Goal: Task Accomplishment & Management: Use online tool/utility

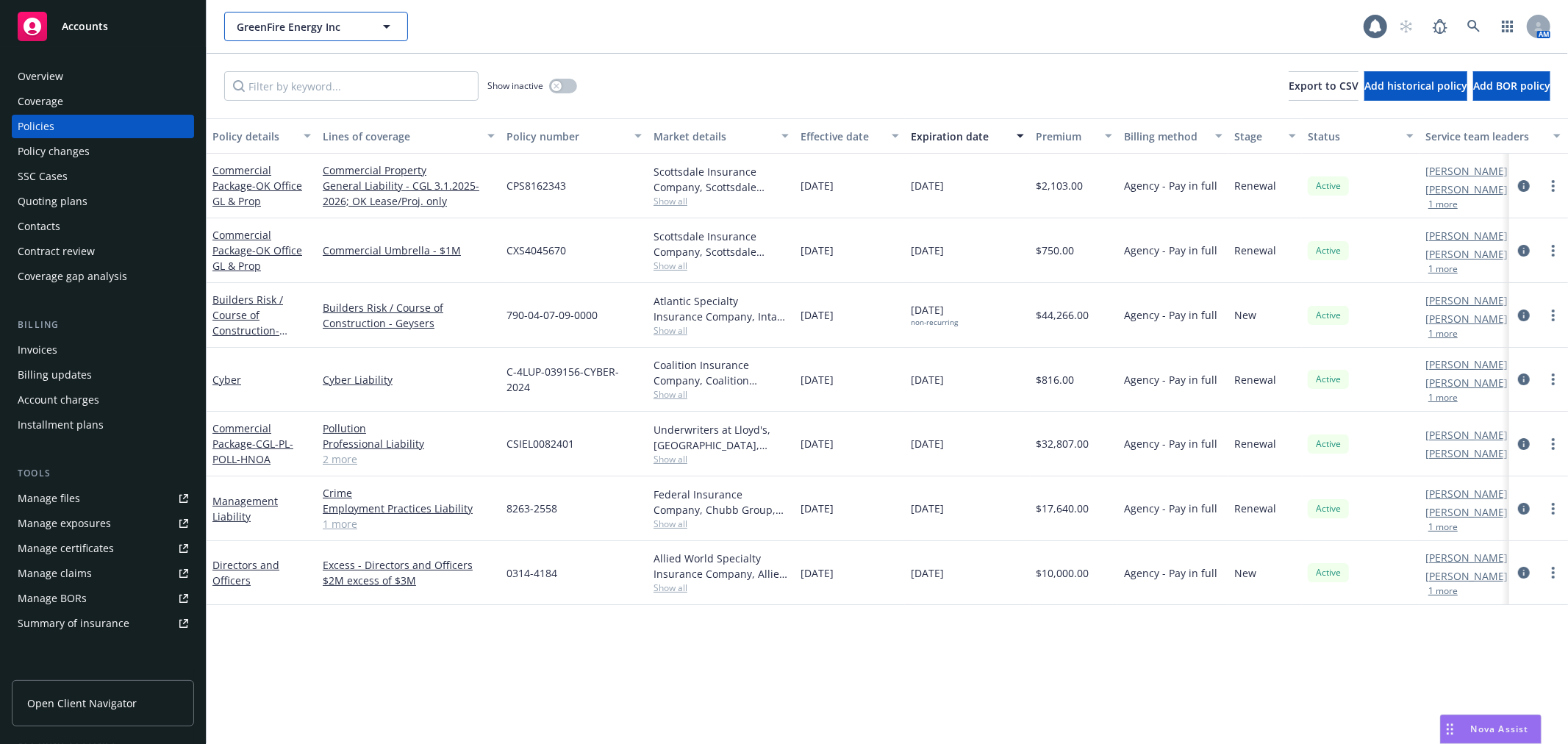
click at [287, 39] on button "GreenFire Energy Inc" at bounding box center [316, 26] width 184 height 30
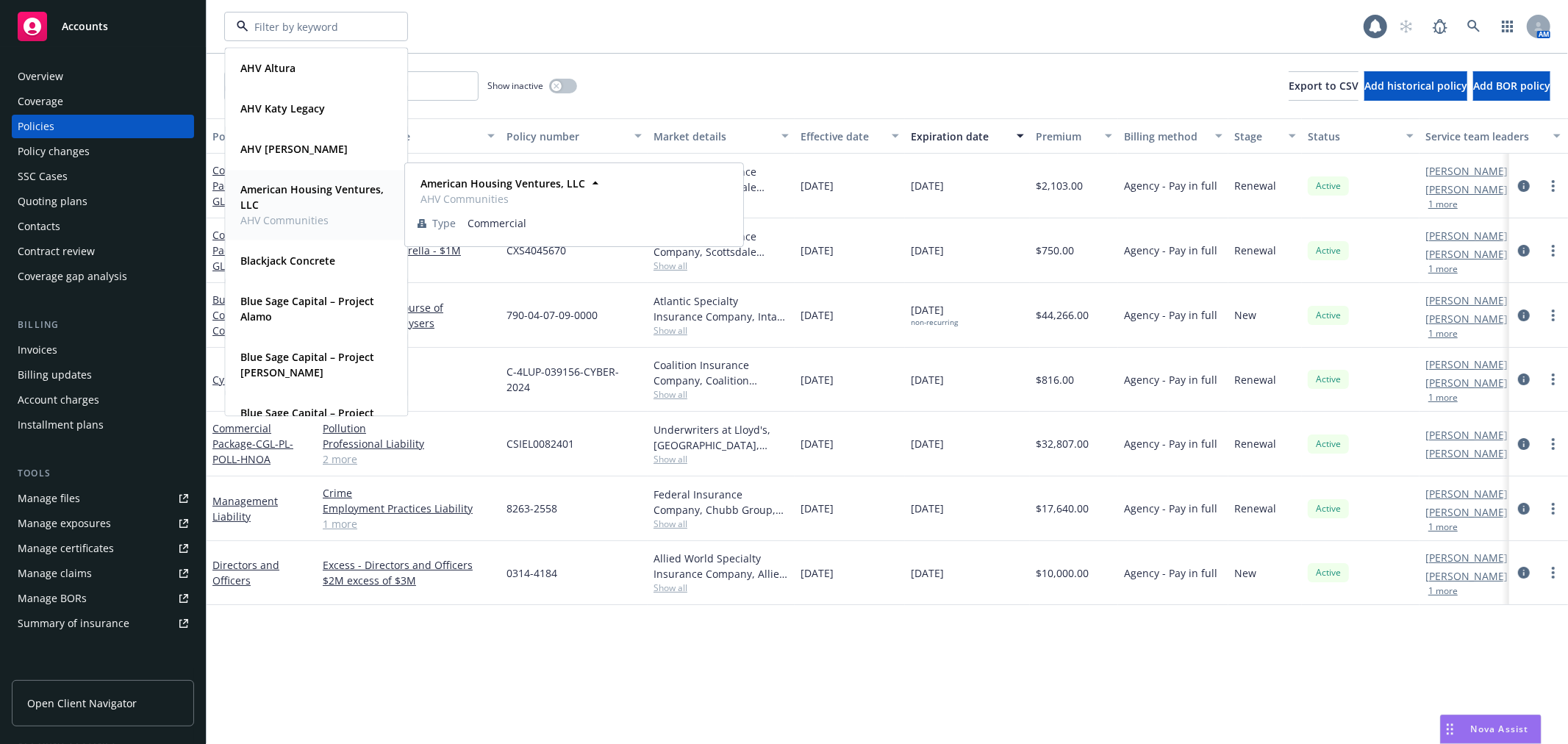
click at [292, 209] on strong "American Housing Ventures, LLC" at bounding box center [312, 196] width 144 height 30
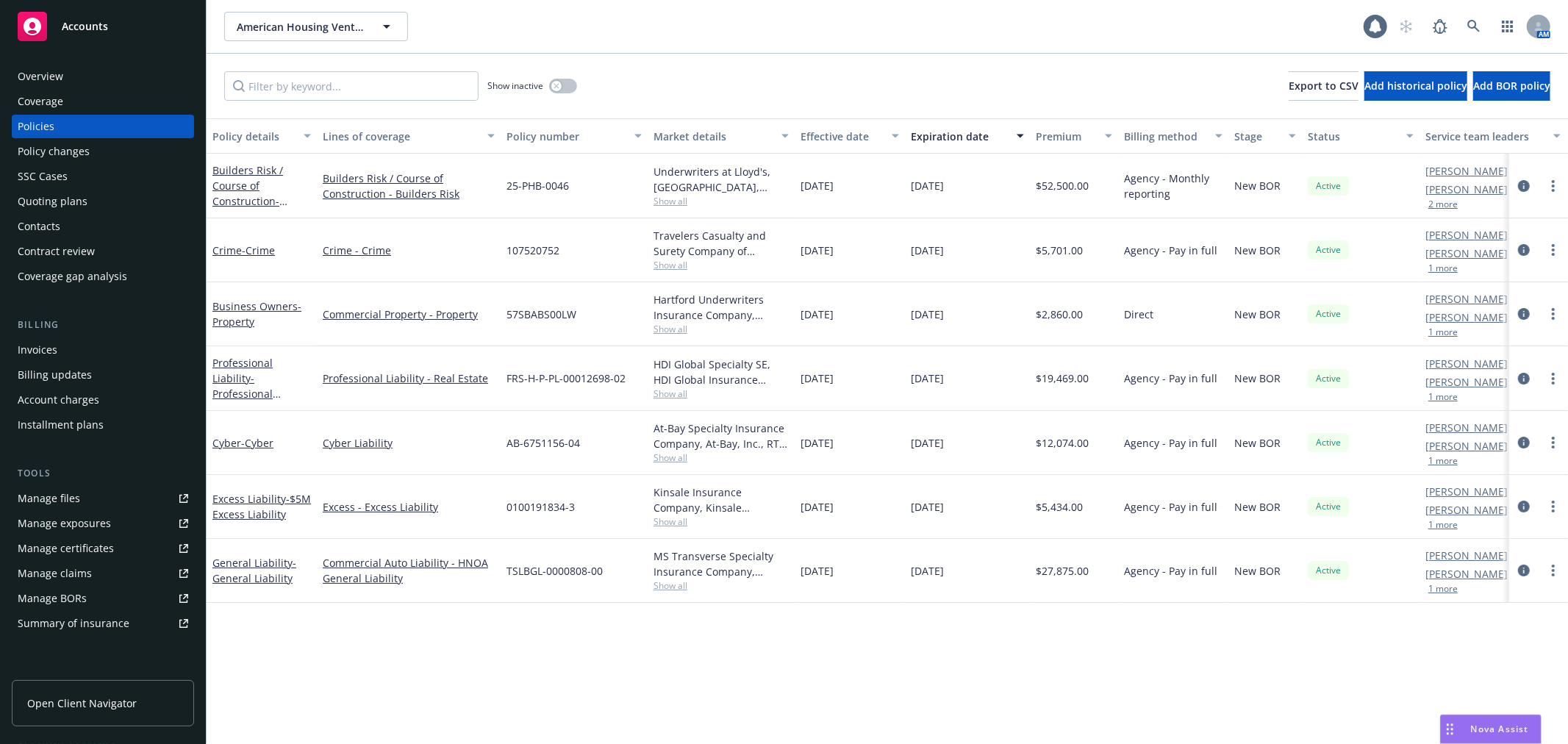
click at [90, 345] on div "Invoices" at bounding box center [103, 350] width 171 height 24
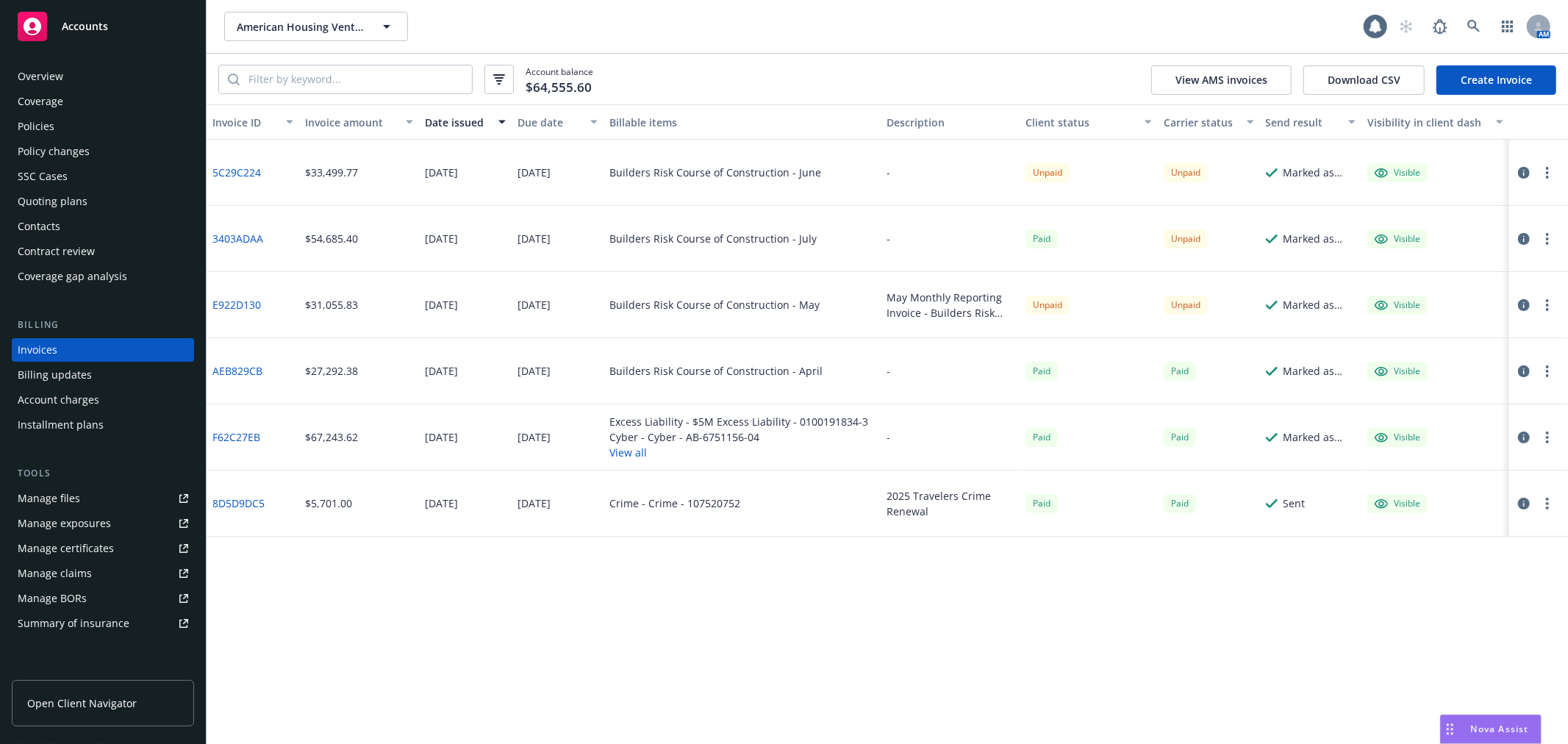
click at [1020, 179] on div "Unpaid" at bounding box center [1088, 173] width 139 height 66
drag, startPoint x: 1224, startPoint y: 298, endPoint x: 648, endPoint y: 289, distance: 576.1
click at [648, 289] on div "E922D130 $31,055.83 06/27/2025 06/29/2025 Builders Risk Course of Construction …" at bounding box center [887, 305] width 1361 height 66
click at [648, 289] on div "Builders Risk Course of Construction - May" at bounding box center [742, 305] width 277 height 66
click at [1546, 302] on icon "button" at bounding box center [1547, 305] width 3 height 12
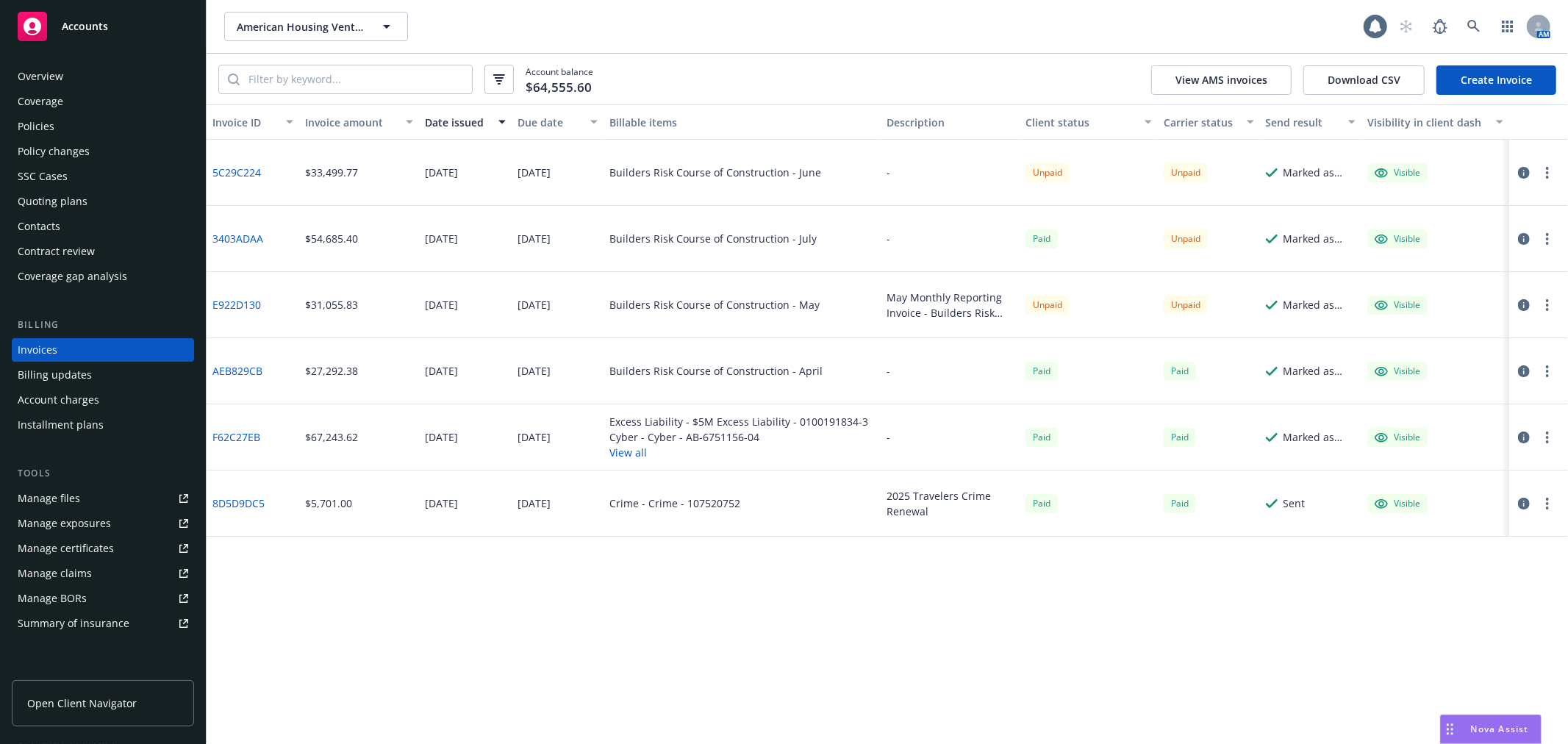
click at [1239, 587] on div "Invoice ID Invoice amount Date issued Due date Billable items Description Clien…" at bounding box center [887, 424] width 1361 height 639
click at [167, 37] on div "Accounts" at bounding box center [103, 26] width 171 height 30
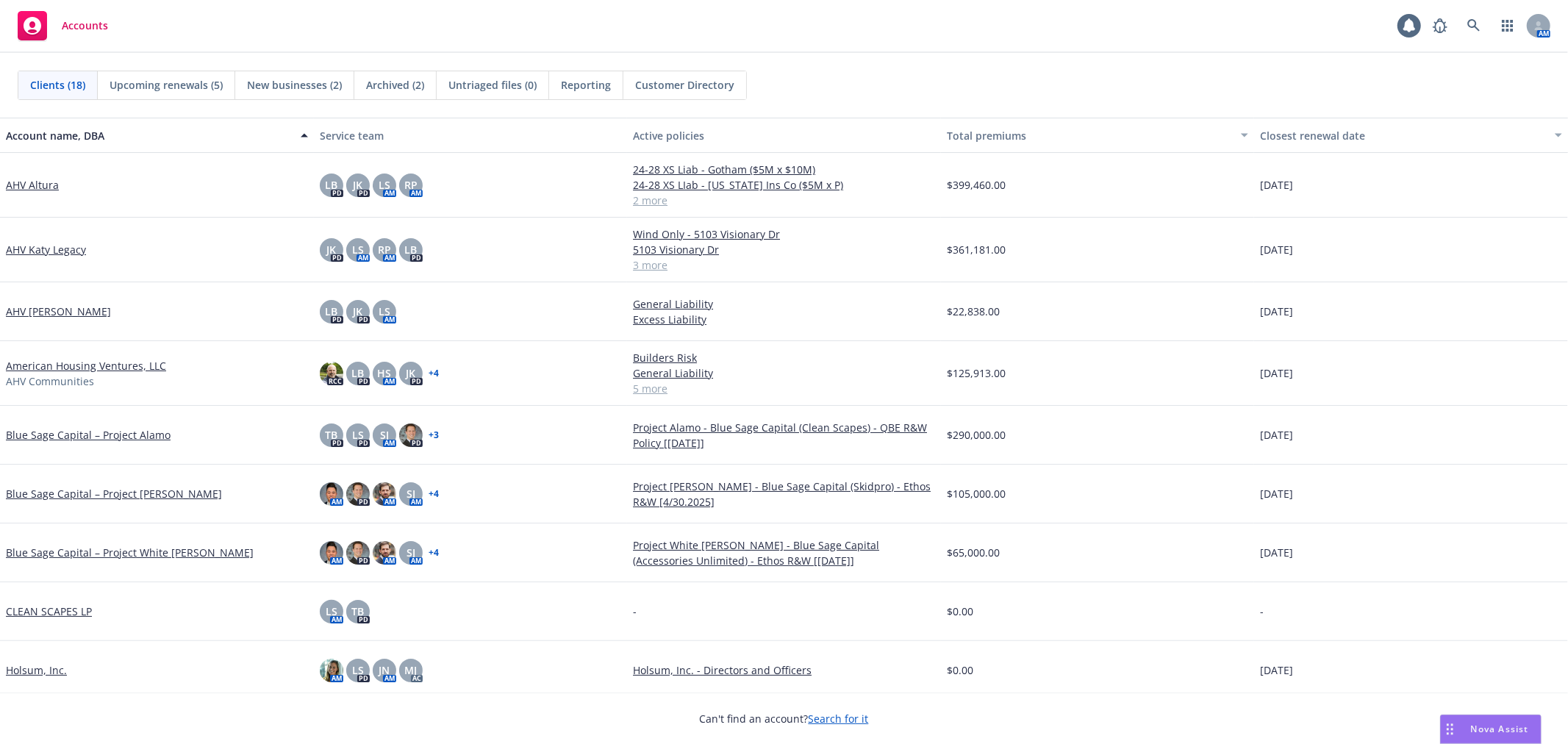
click at [62, 368] on link "American Housing Ventures, LLC" at bounding box center [86, 366] width 160 height 15
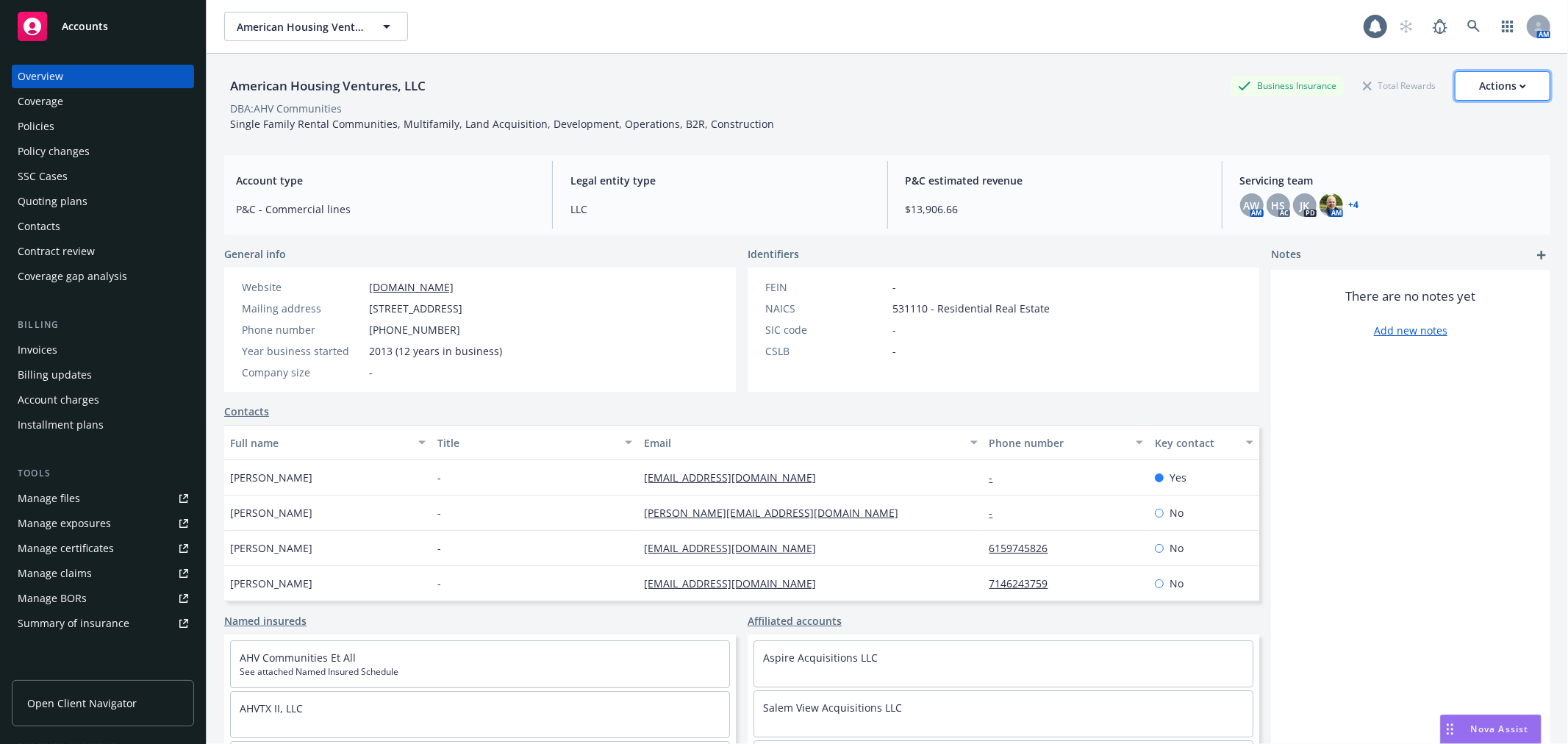
click at [1520, 88] on icon "button" at bounding box center [1523, 87] width 7 height 5
click at [961, 68] on div "American Housing Ventures, LLC Business Insurance Total Rewards Actions Actions…" at bounding box center [888, 98] width 1327 height 89
click at [71, 181] on div "SSC Cases" at bounding box center [103, 177] width 171 height 24
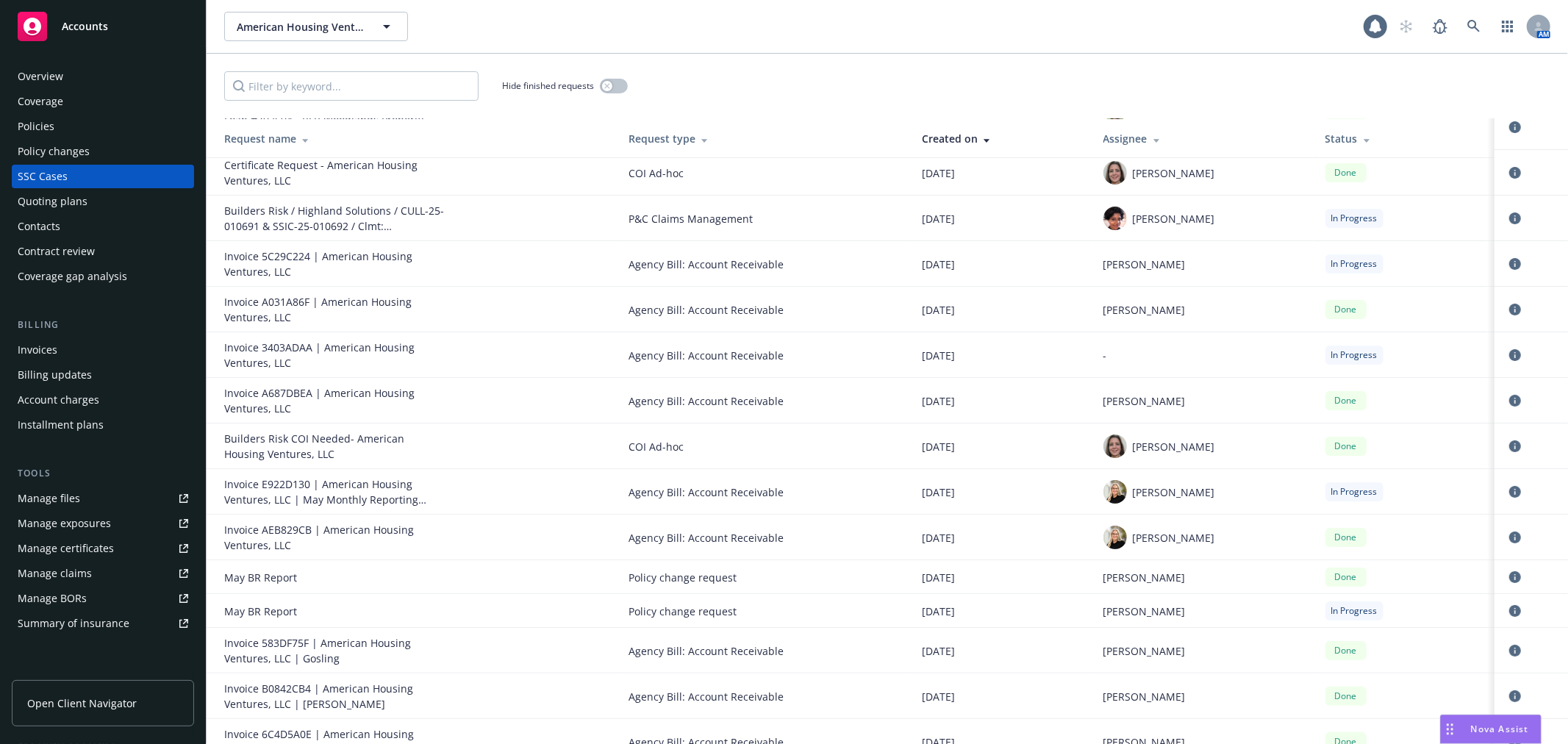
scroll to position [82, 0]
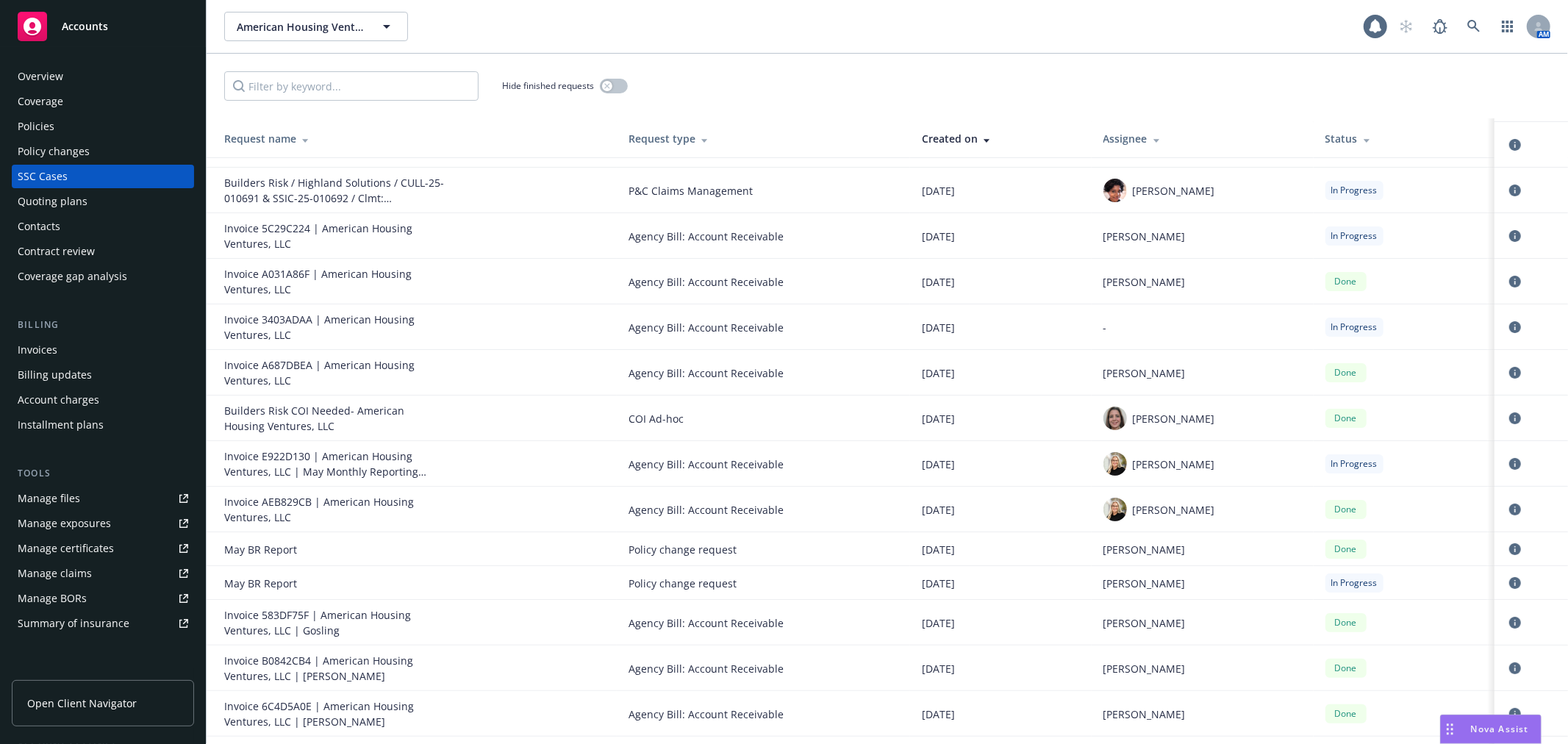
drag, startPoint x: 260, startPoint y: 225, endPoint x: 280, endPoint y: 221, distance: 20.4
click at [260, 225] on div "Invoice 5C29C224 | American Housing Ventures, LLC" at bounding box center [334, 236] width 220 height 31
click at [311, 219] on td "Invoice 5C29C224 | American Housing Ventures, LLC" at bounding box center [412, 236] width 410 height 46
click at [302, 233] on div "Invoice 5C29C224 | American Housing Ventures, LLC" at bounding box center [334, 236] width 220 height 31
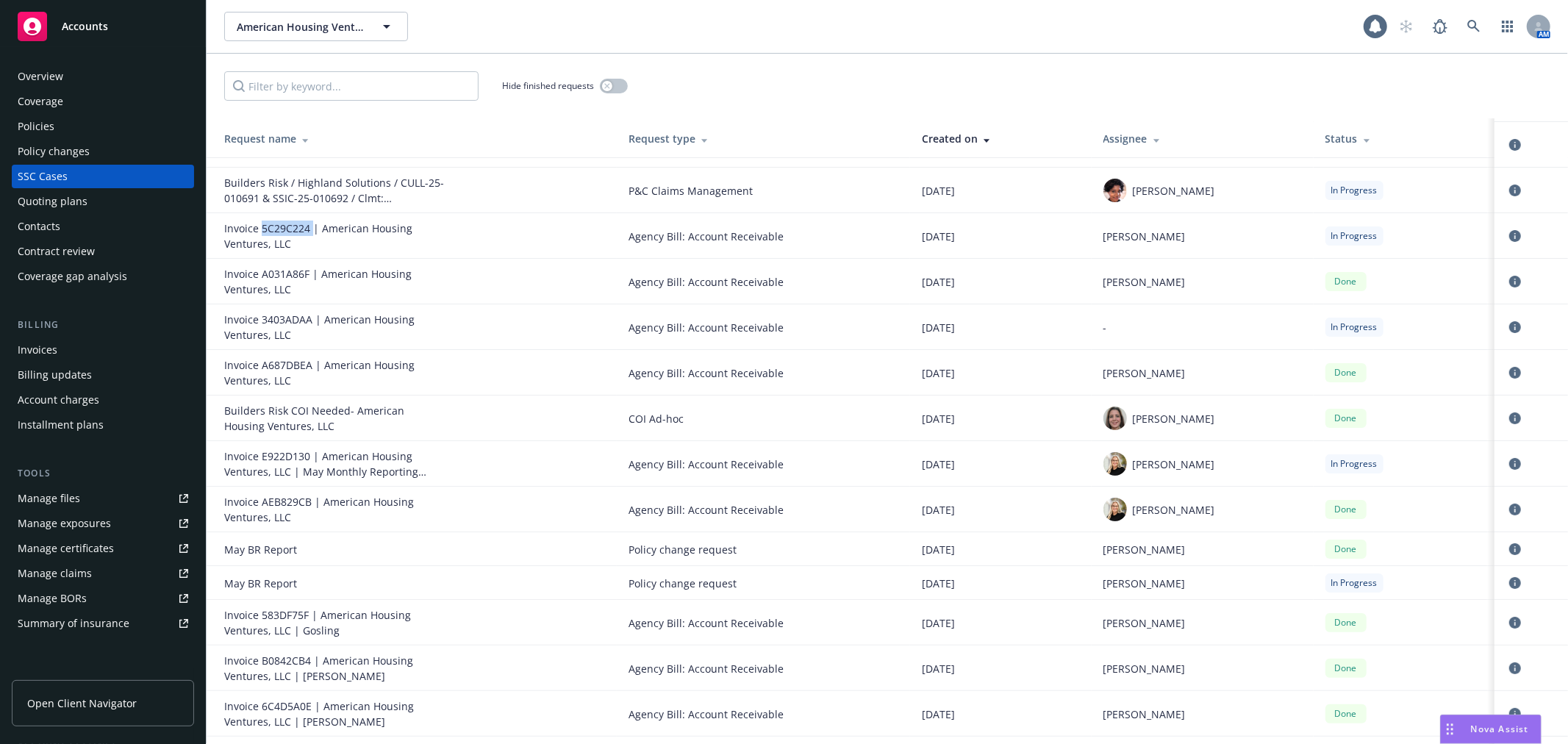
copy div "5C29C224"
click at [236, 9] on div "American Housing Ventures, LLC American Housing Ventures, LLC 1 AM" at bounding box center [887, 26] width 1361 height 53
click at [245, 12] on button "American Housing Ventures, LLC" at bounding box center [316, 26] width 184 height 30
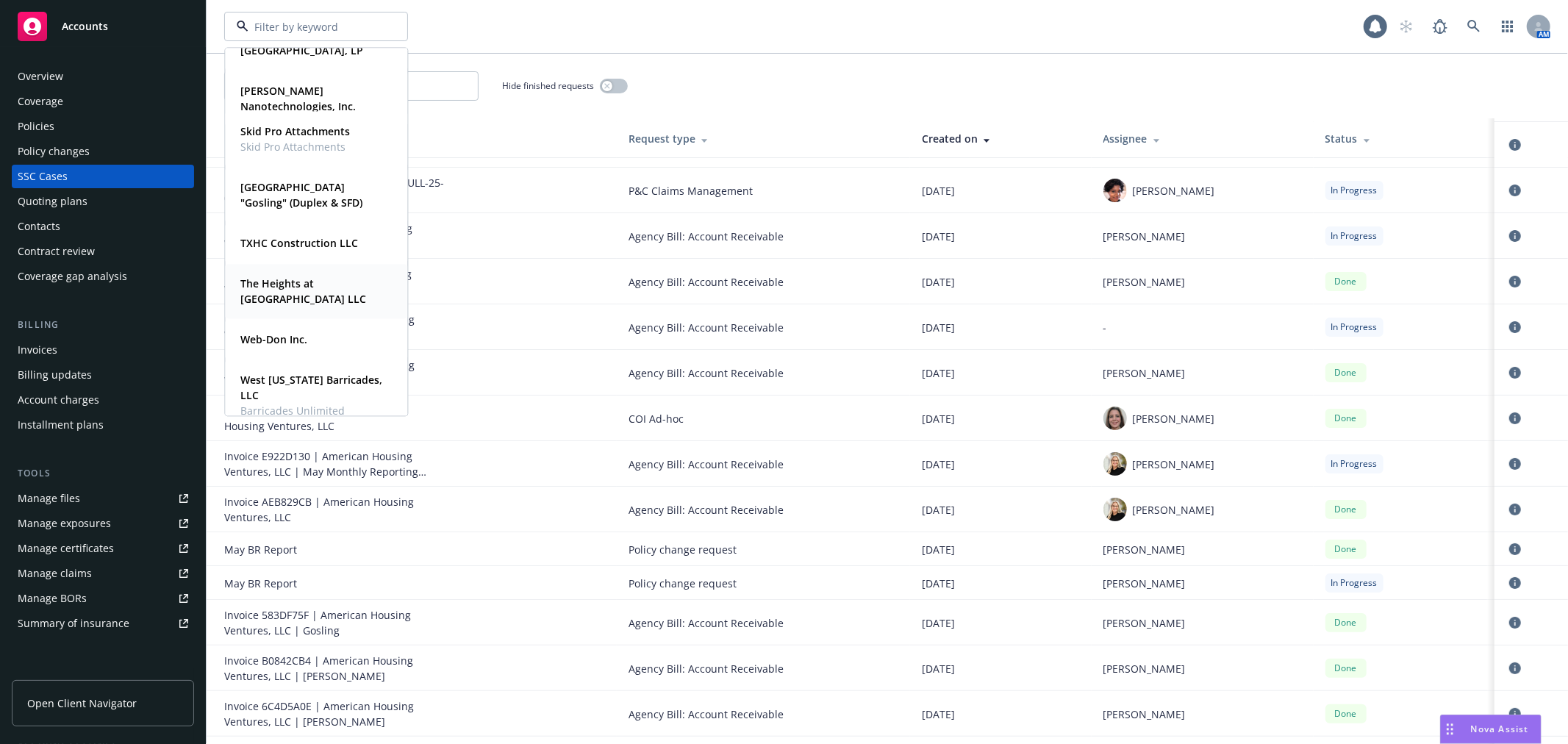
scroll to position [763, 0]
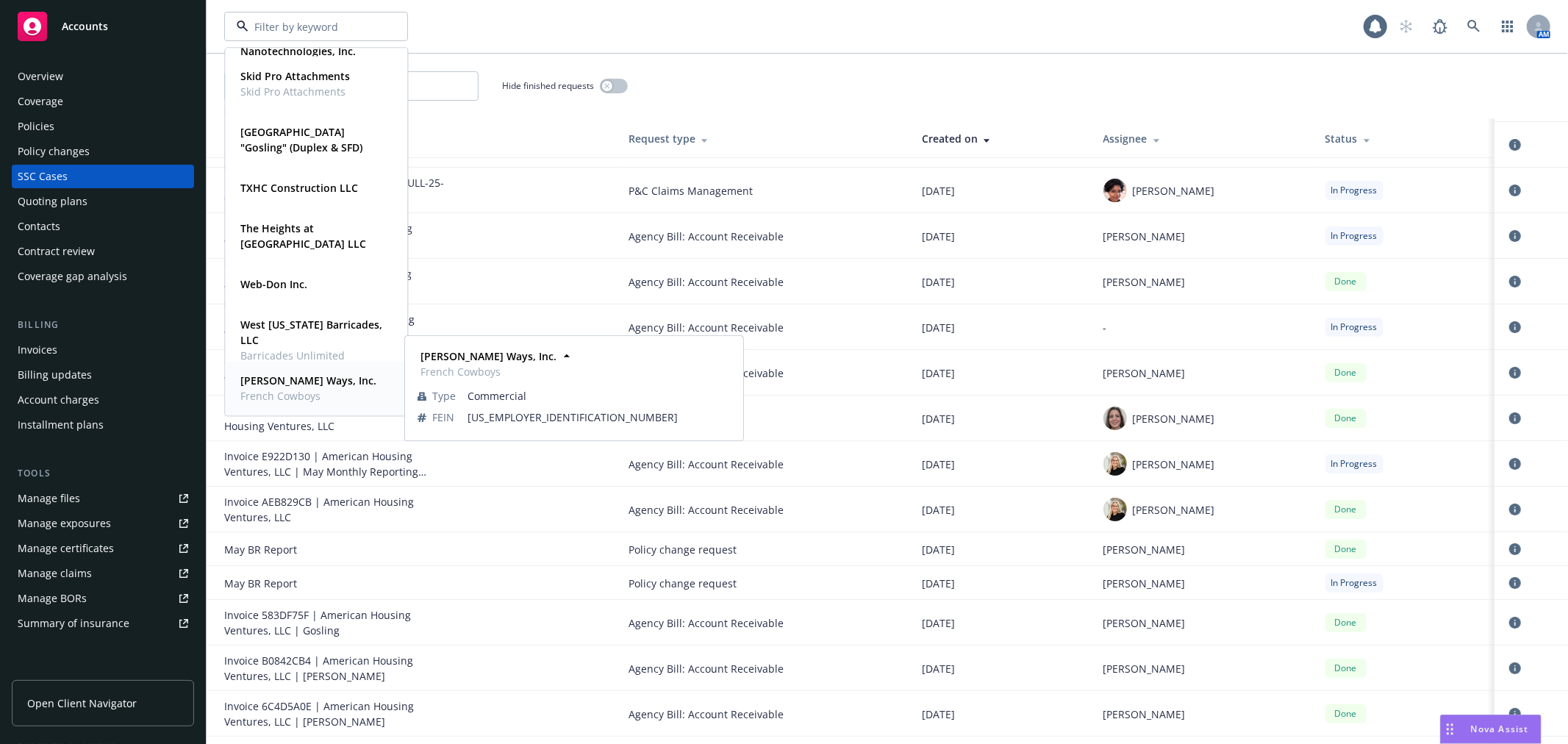
click at [287, 387] on span "[PERSON_NAME] Ways, Inc." at bounding box center [309, 380] width 136 height 15
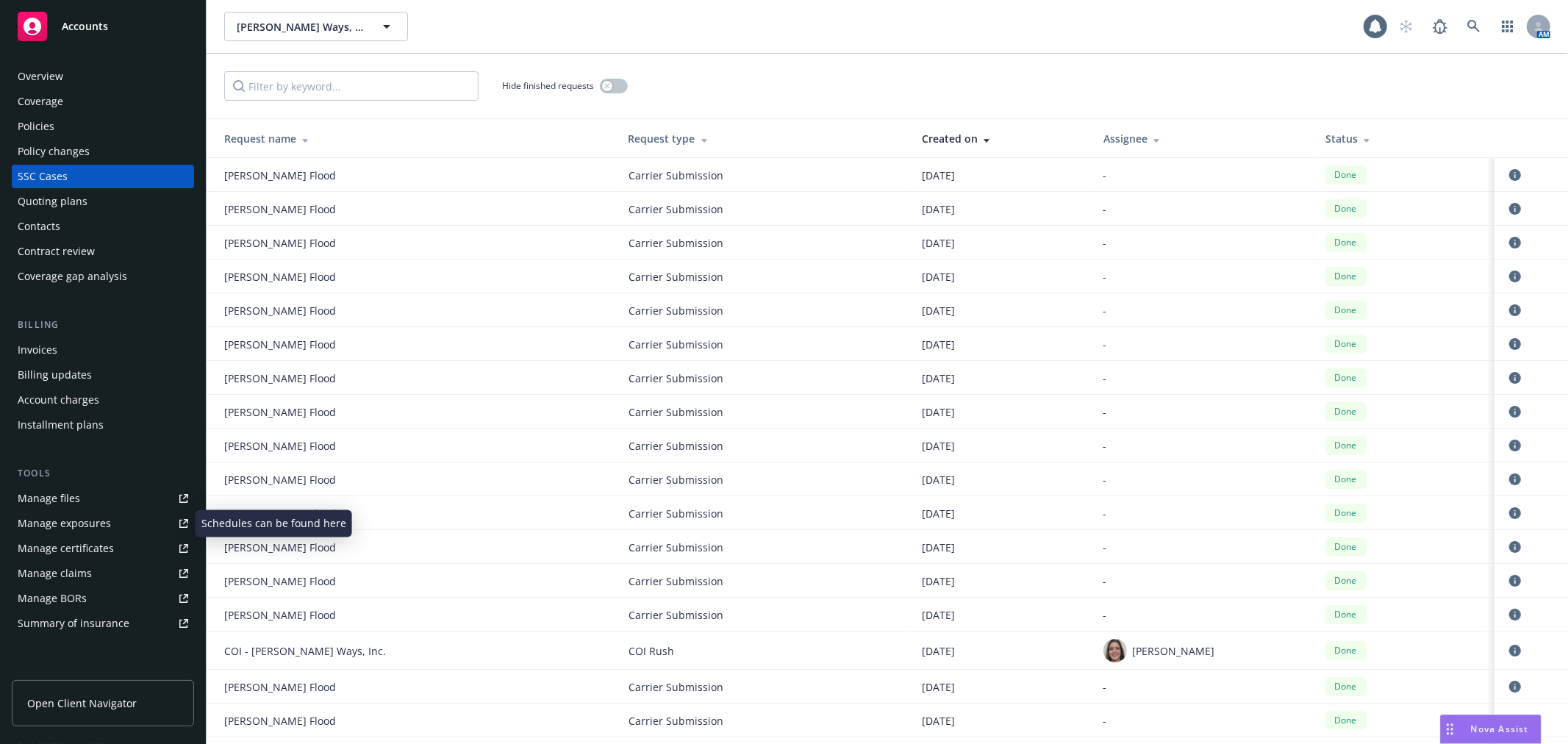
click at [71, 503] on div "Manage files" at bounding box center [48, 498] width 62 height 24
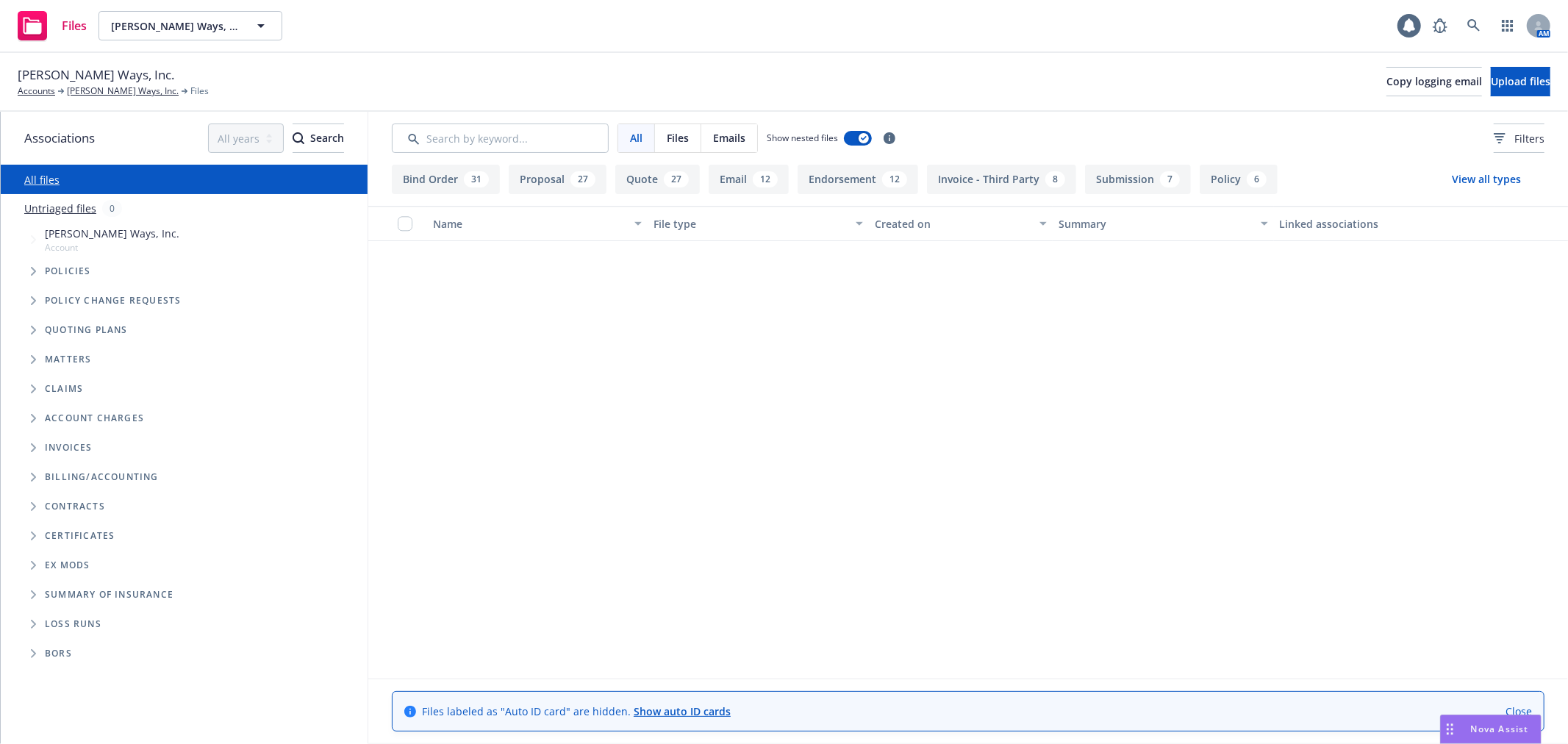
scroll to position [8740, 0]
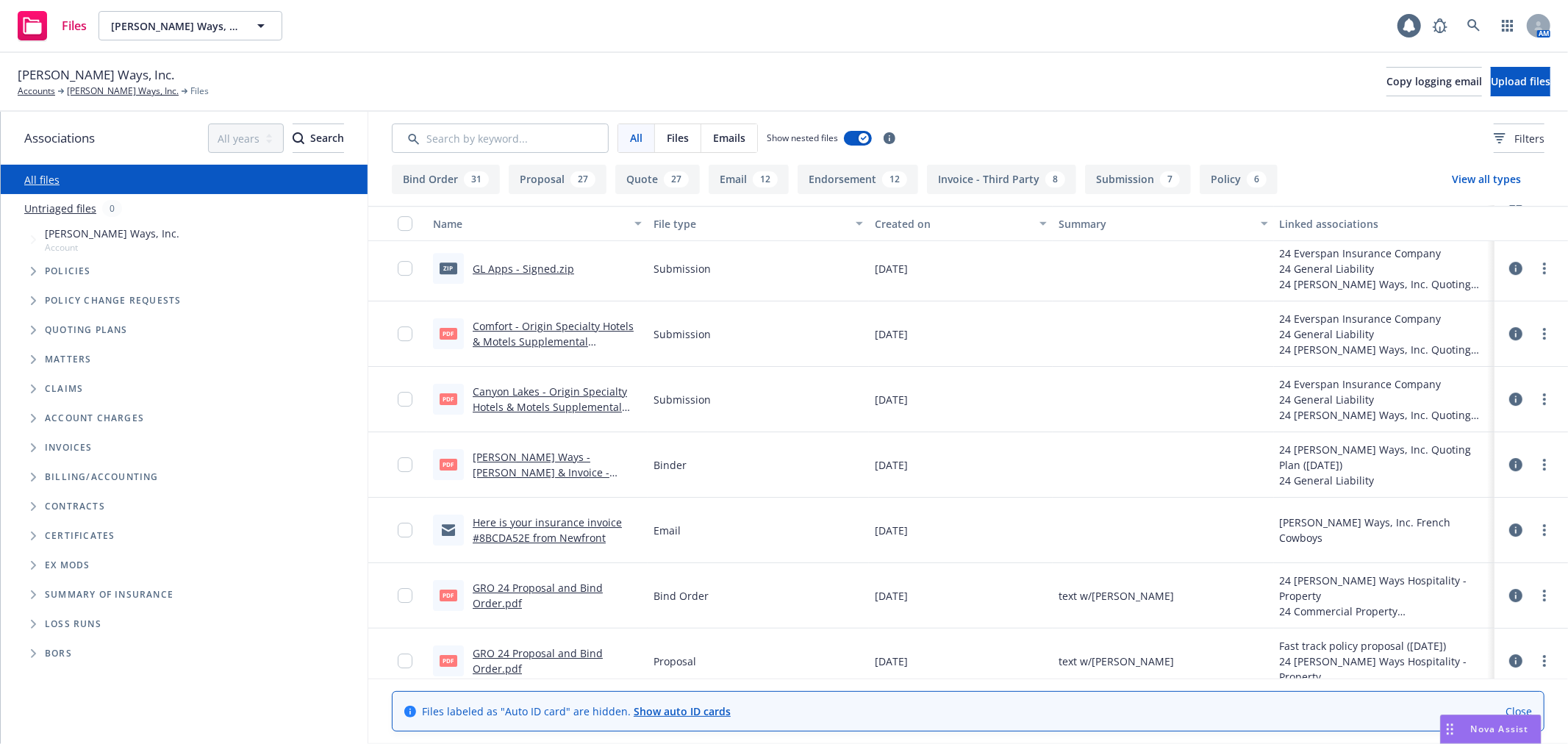
click at [575, 389] on link "Canyon Lakes - Origin Specialty Hotels & Motels Supplemental Application.pdf" at bounding box center [550, 406] width 155 height 45
drag, startPoint x: 1061, startPoint y: 41, endPoint x: 1057, endPoint y: 48, distance: 8.1
click at [1061, 41] on div "Files Wilder Ways, Inc. Wilder Ways, Inc. 1 AM" at bounding box center [784, 26] width 1568 height 53
click at [1054, 54] on div "Wilder Ways, Inc. Accounts Wilder Ways, Inc. Files Copy logging email Upload fi…" at bounding box center [784, 82] width 1568 height 59
click at [604, 55] on div "Wilder Ways, Inc. Accounts Wilder Ways, Inc. Files Copy logging email Upload fi…" at bounding box center [784, 82] width 1568 height 59
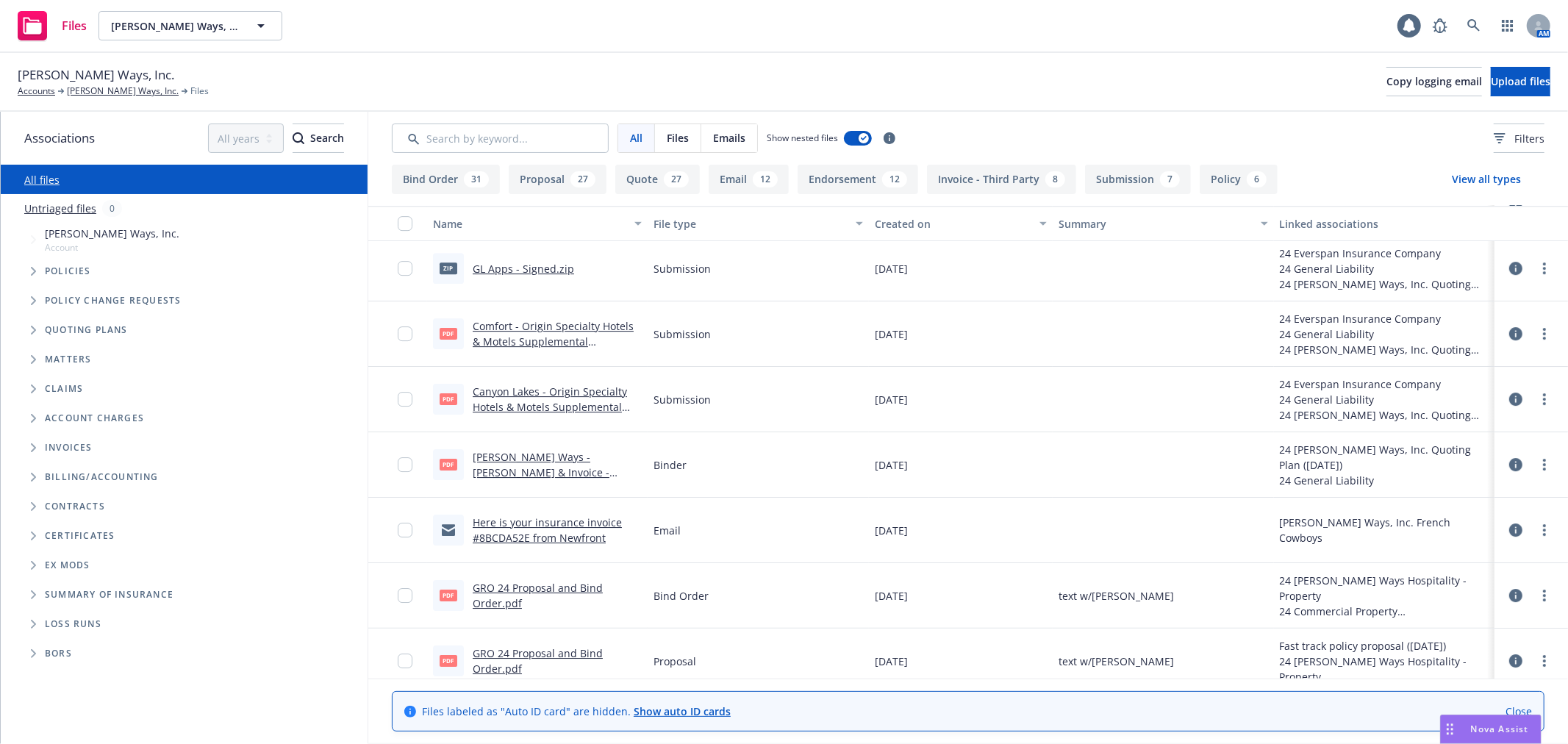
click at [600, 54] on div "Wilder Ways, Inc. Accounts Wilder Ways, Inc. Files Copy logging email Upload fi…" at bounding box center [784, 82] width 1568 height 59
